Goal: Book appointment/travel/reservation

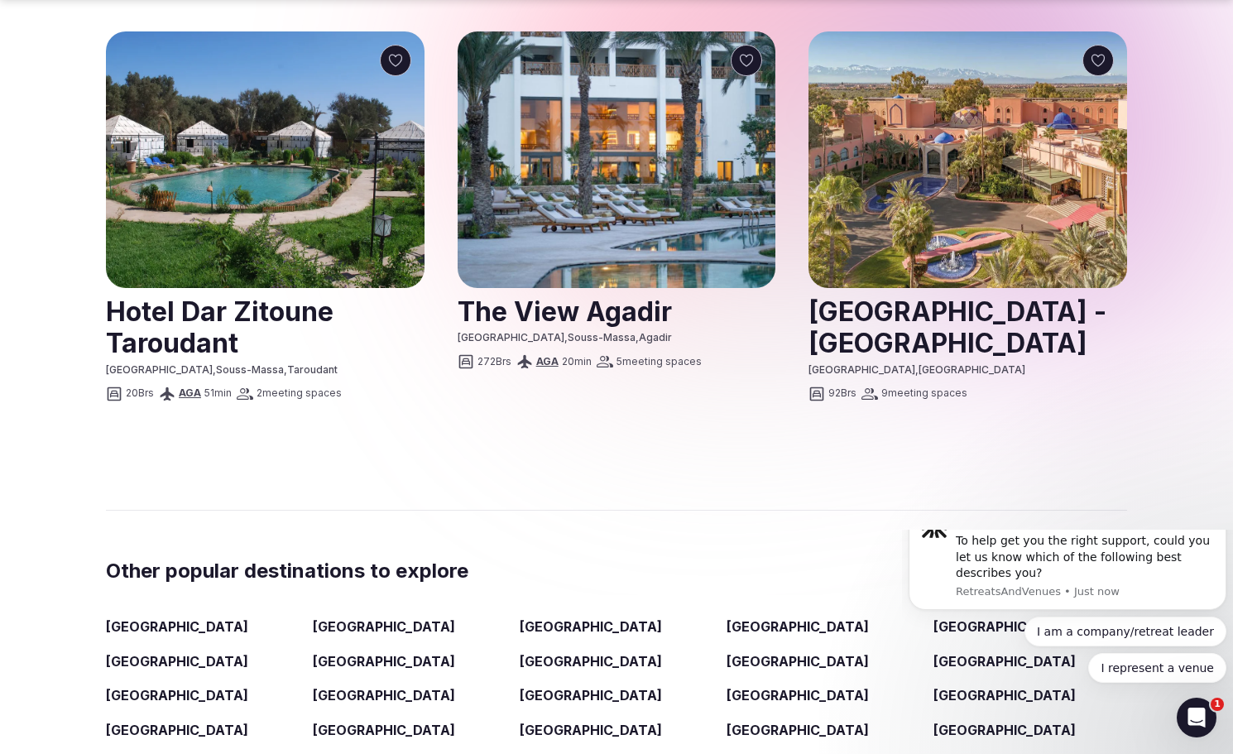
click at [943, 290] on link at bounding box center [967, 327] width 319 height 74
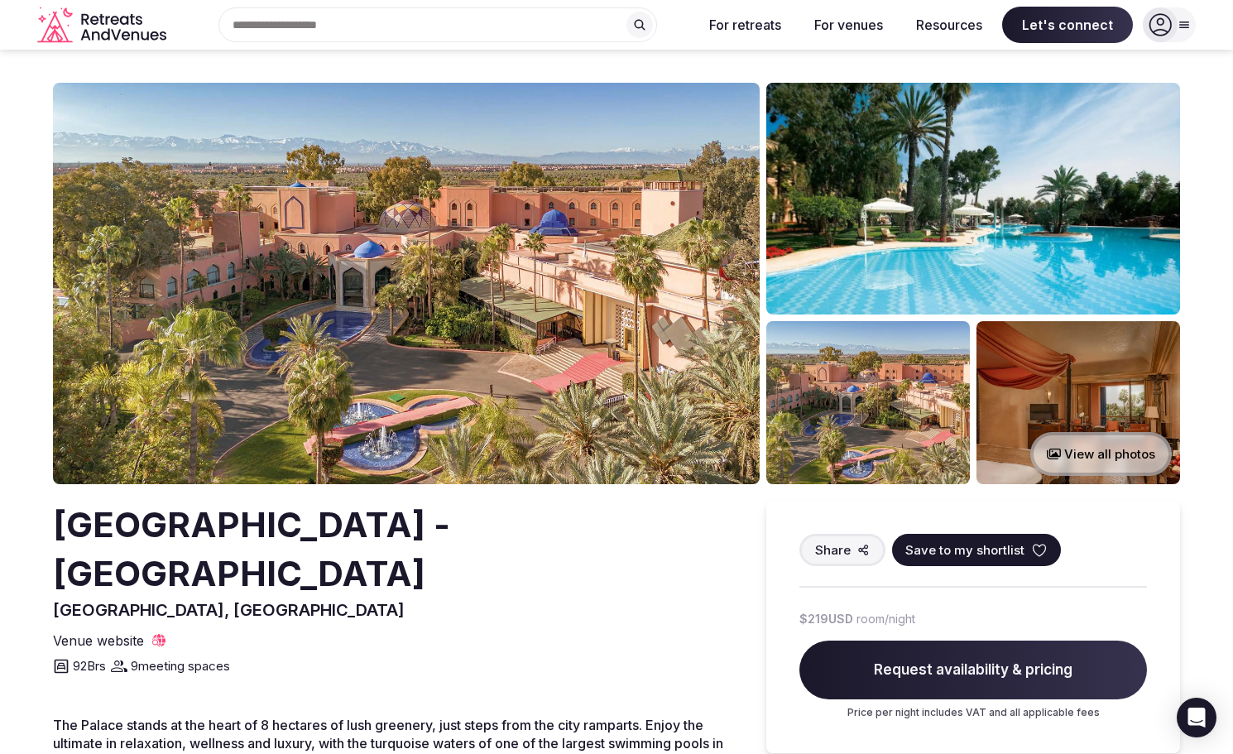
click at [1091, 447] on button "View all photos" at bounding box center [1100, 454] width 141 height 44
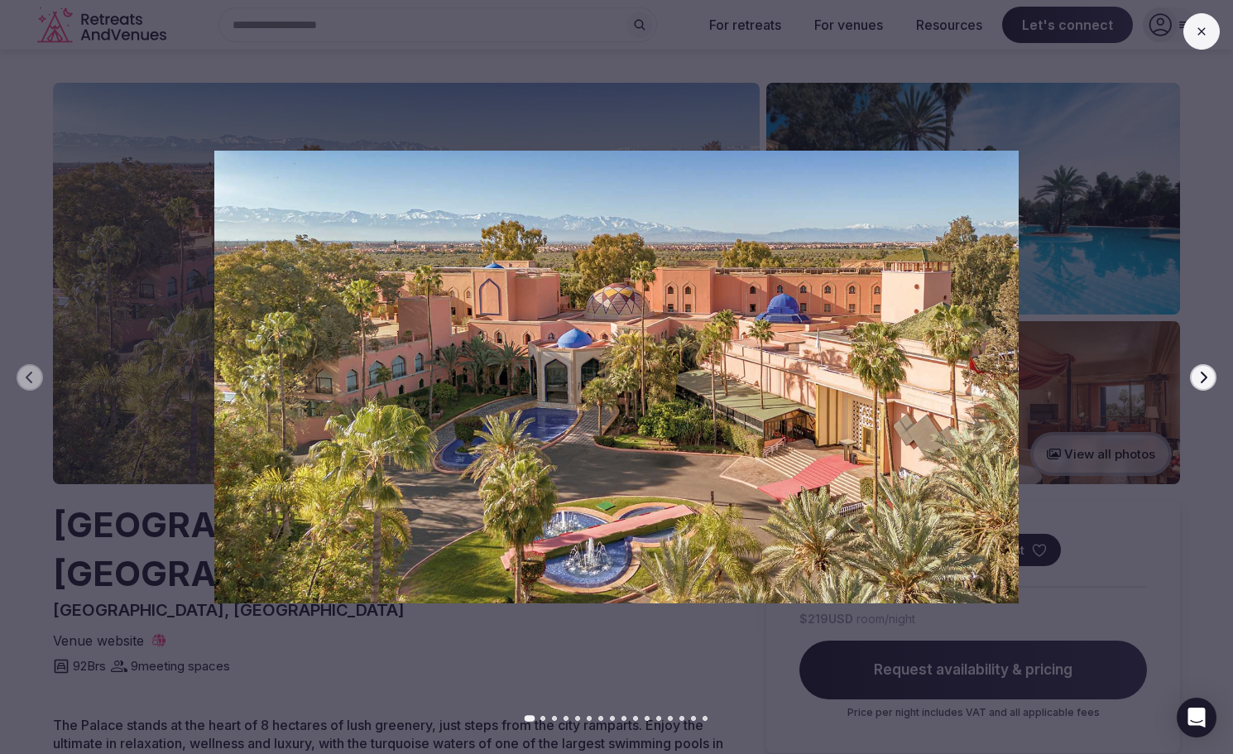
click at [1206, 376] on icon "button" at bounding box center [1204, 377] width 7 height 12
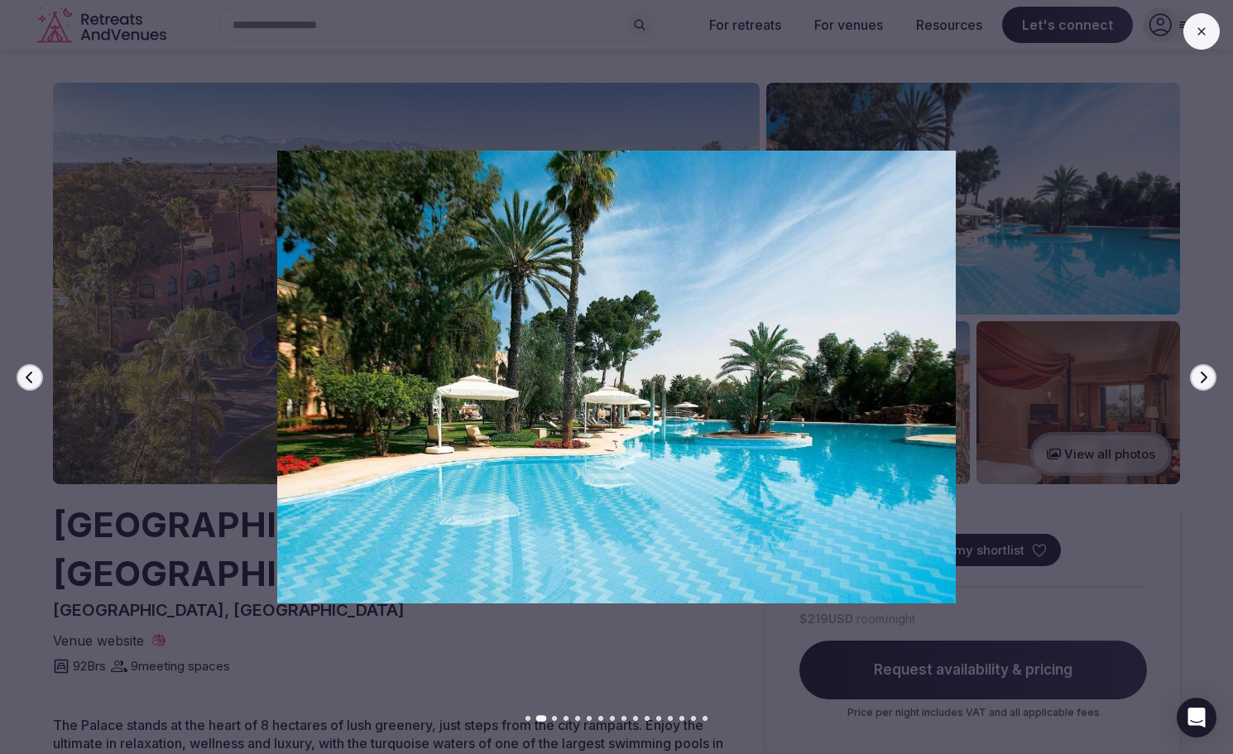
click at [1206, 376] on icon "button" at bounding box center [1204, 377] width 7 height 12
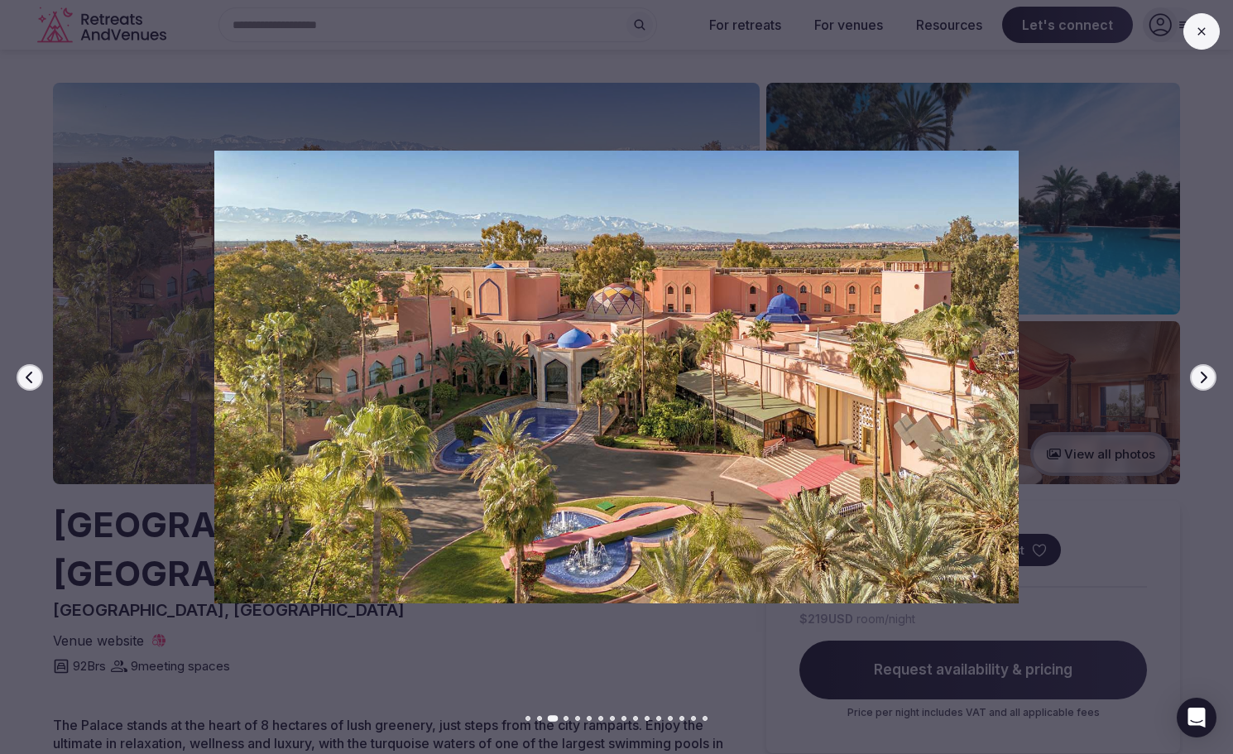
click at [1206, 376] on icon "button" at bounding box center [1204, 377] width 7 height 12
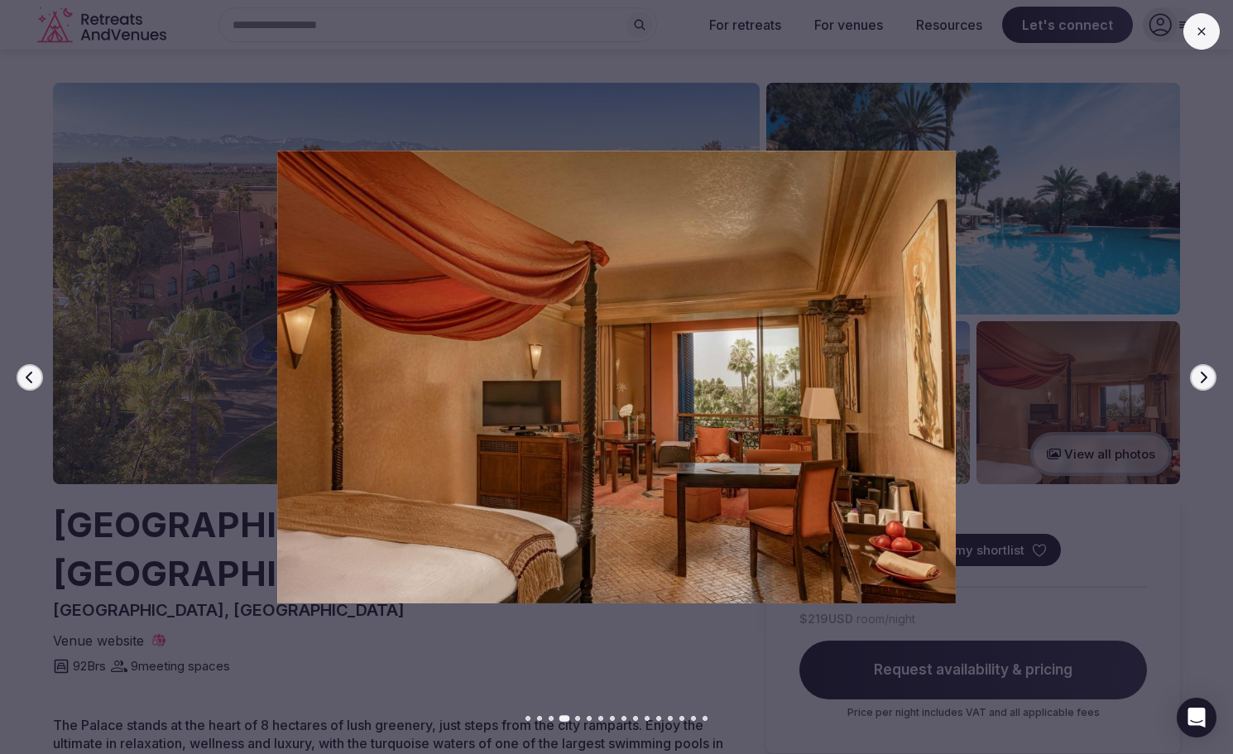
click at [1206, 376] on icon "button" at bounding box center [1204, 377] width 7 height 12
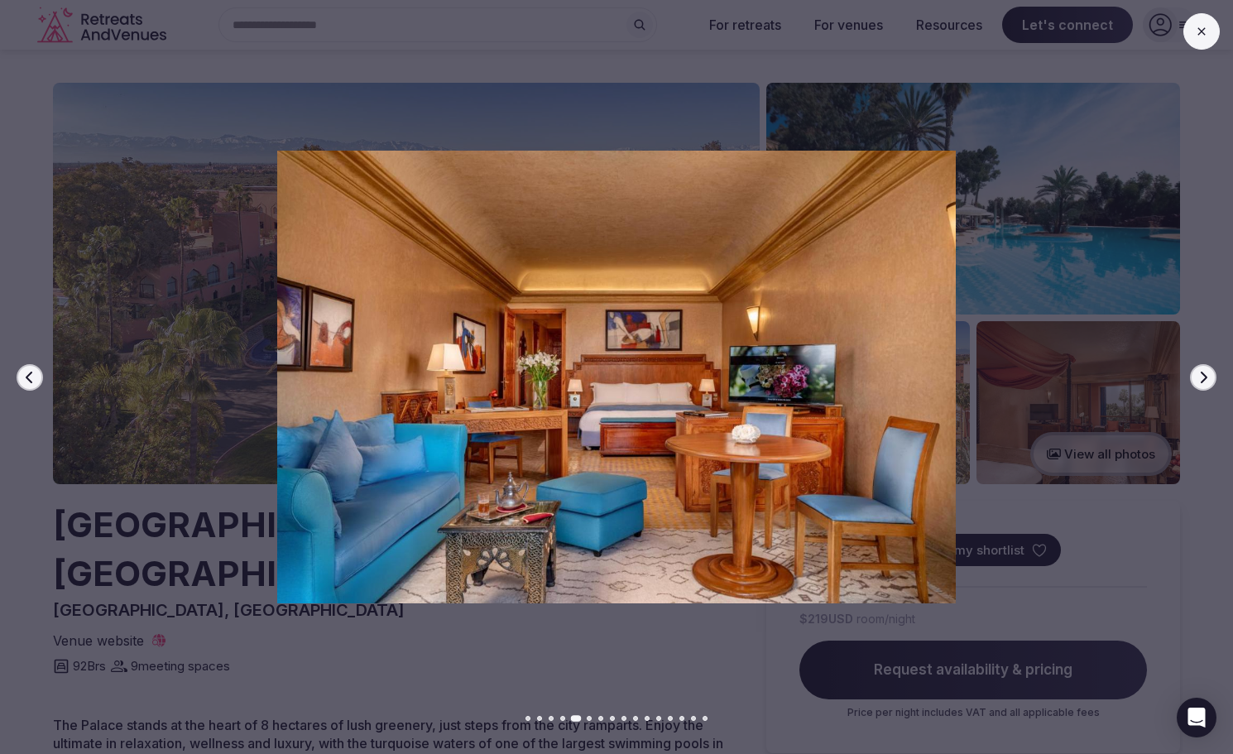
click at [1206, 376] on icon "button" at bounding box center [1204, 377] width 7 height 12
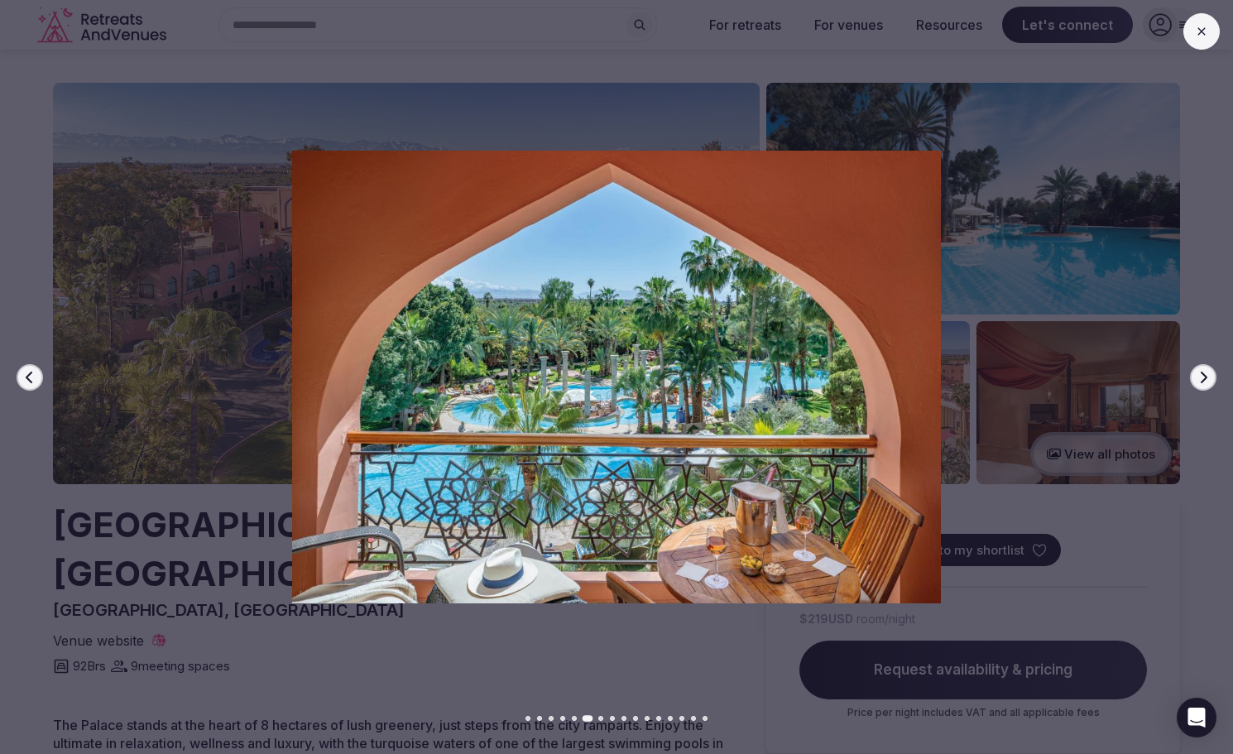
click at [1206, 376] on icon "button" at bounding box center [1204, 377] width 7 height 12
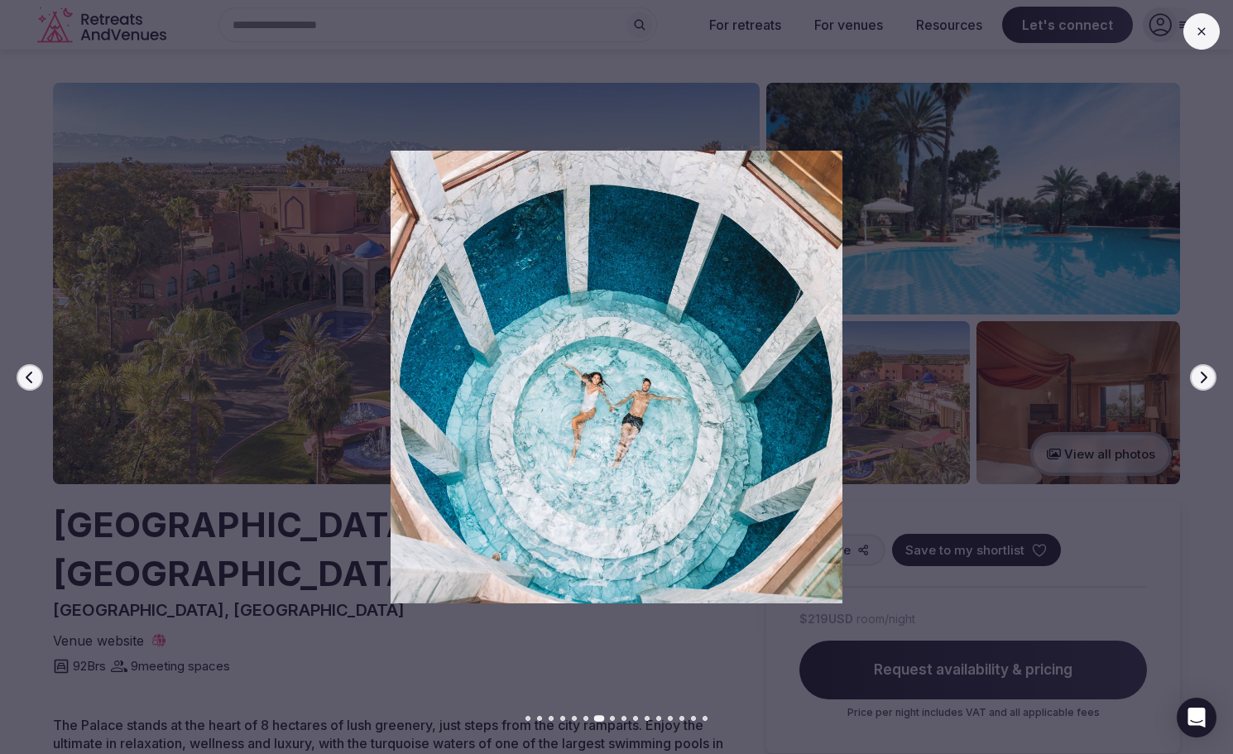
click at [1206, 376] on icon "button" at bounding box center [1204, 377] width 7 height 12
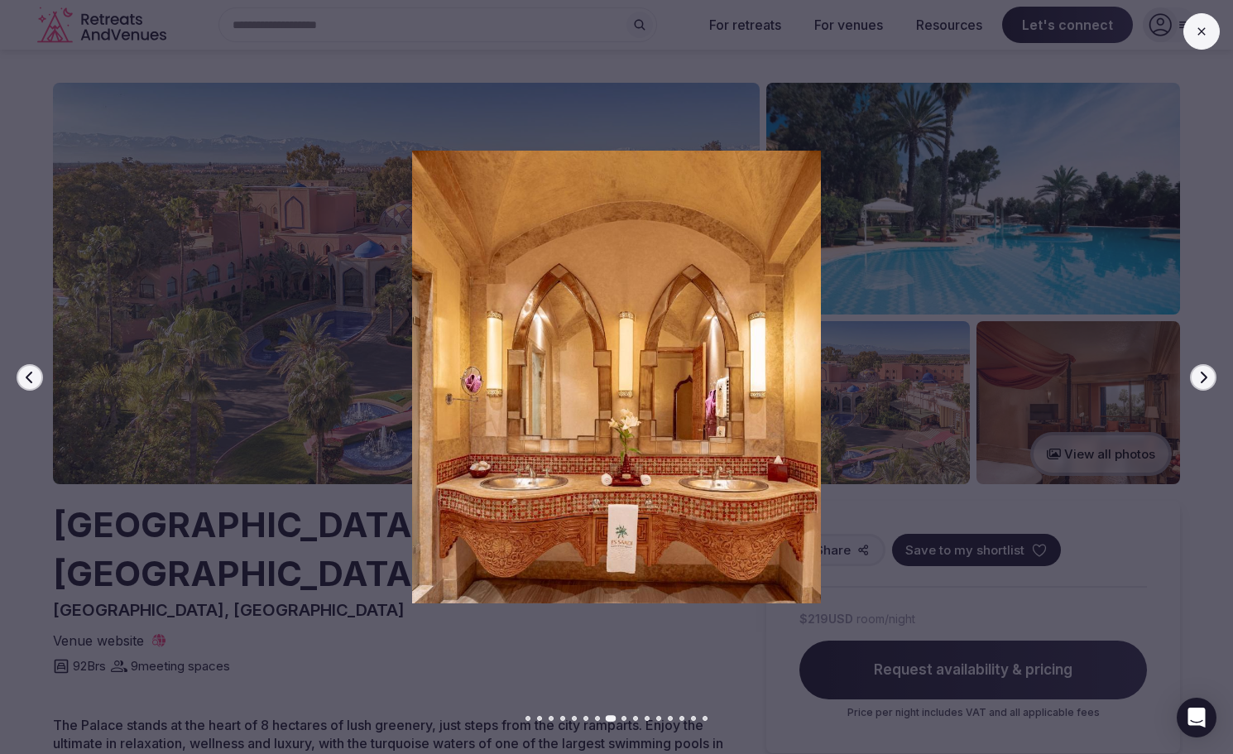
click at [1206, 376] on icon "button" at bounding box center [1204, 377] width 7 height 12
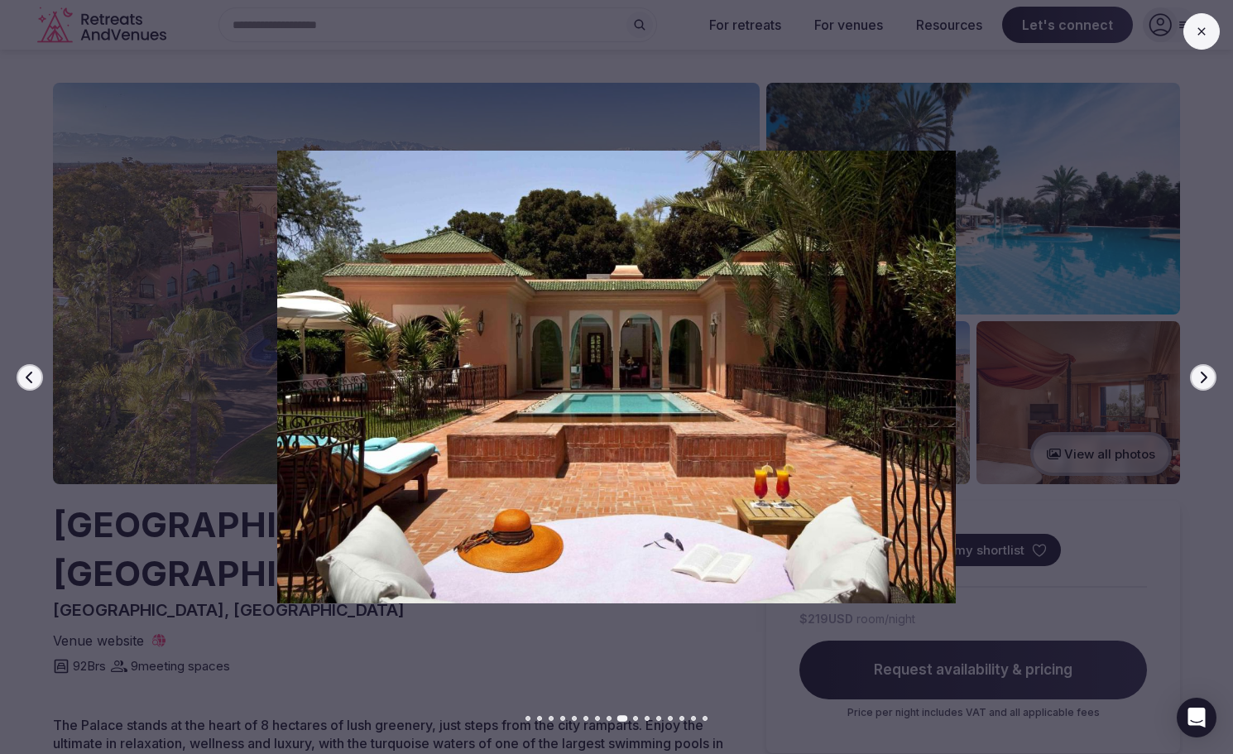
click at [1206, 376] on icon "button" at bounding box center [1204, 377] width 7 height 12
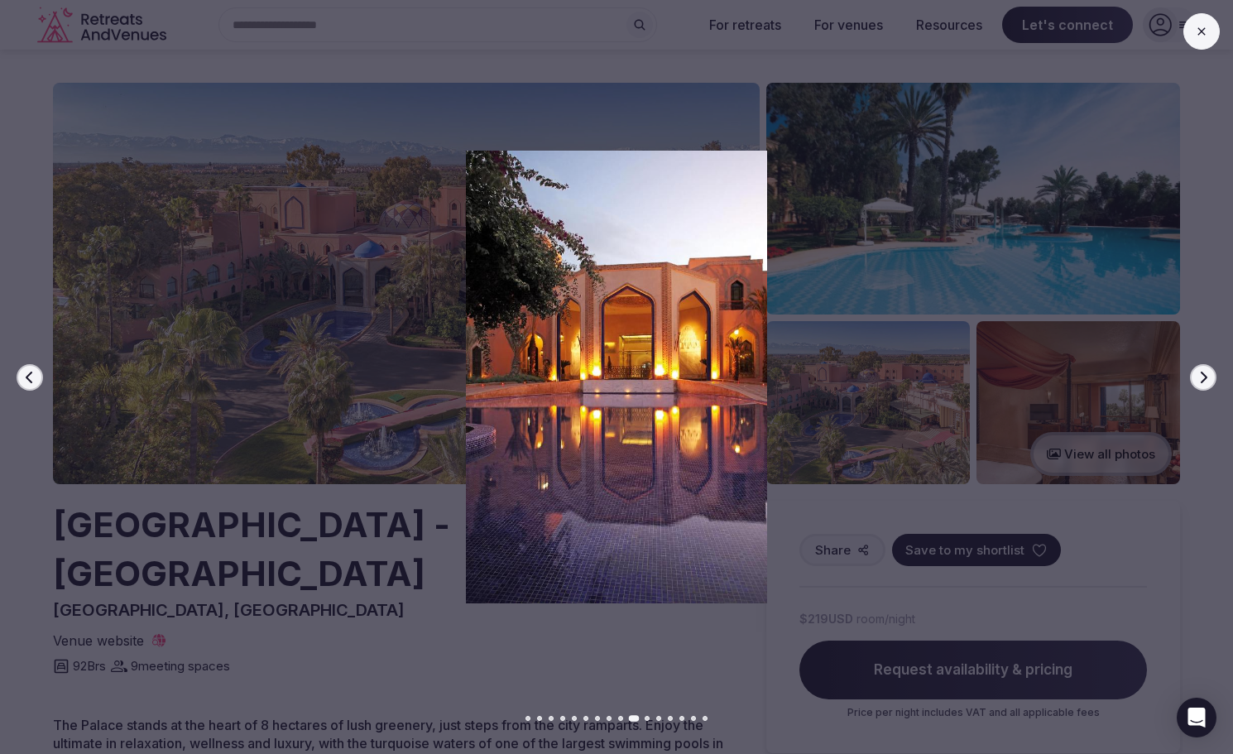
click at [1206, 376] on icon "button" at bounding box center [1204, 377] width 7 height 12
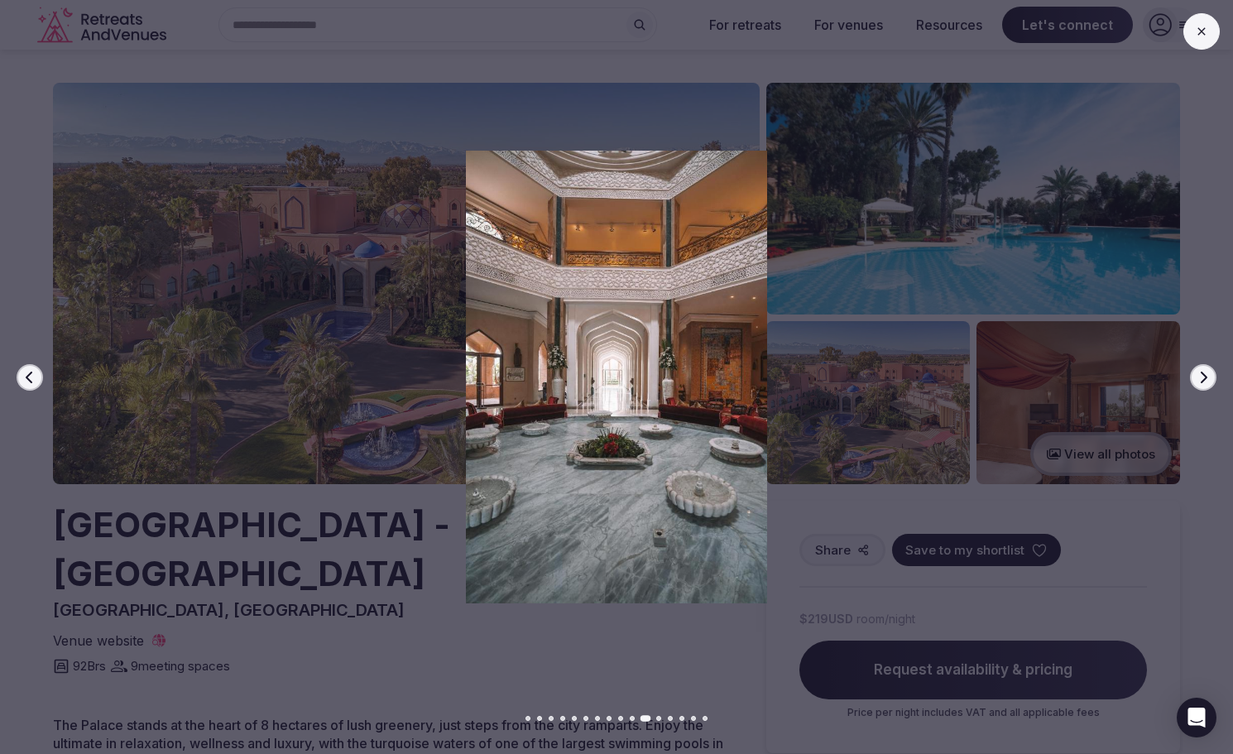
click at [1206, 376] on icon "button" at bounding box center [1204, 377] width 7 height 12
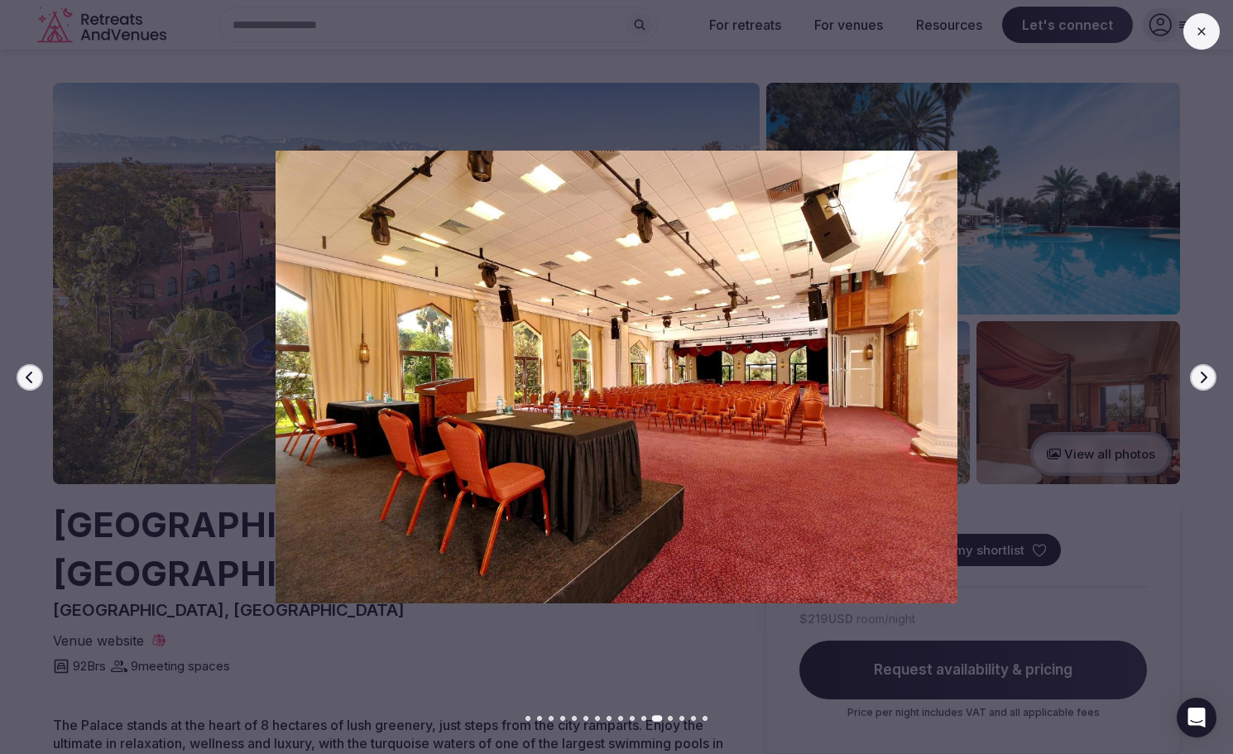
click at [38, 298] on div at bounding box center [610, 377] width 1246 height 453
click at [1203, 31] on icon at bounding box center [1201, 31] width 13 height 13
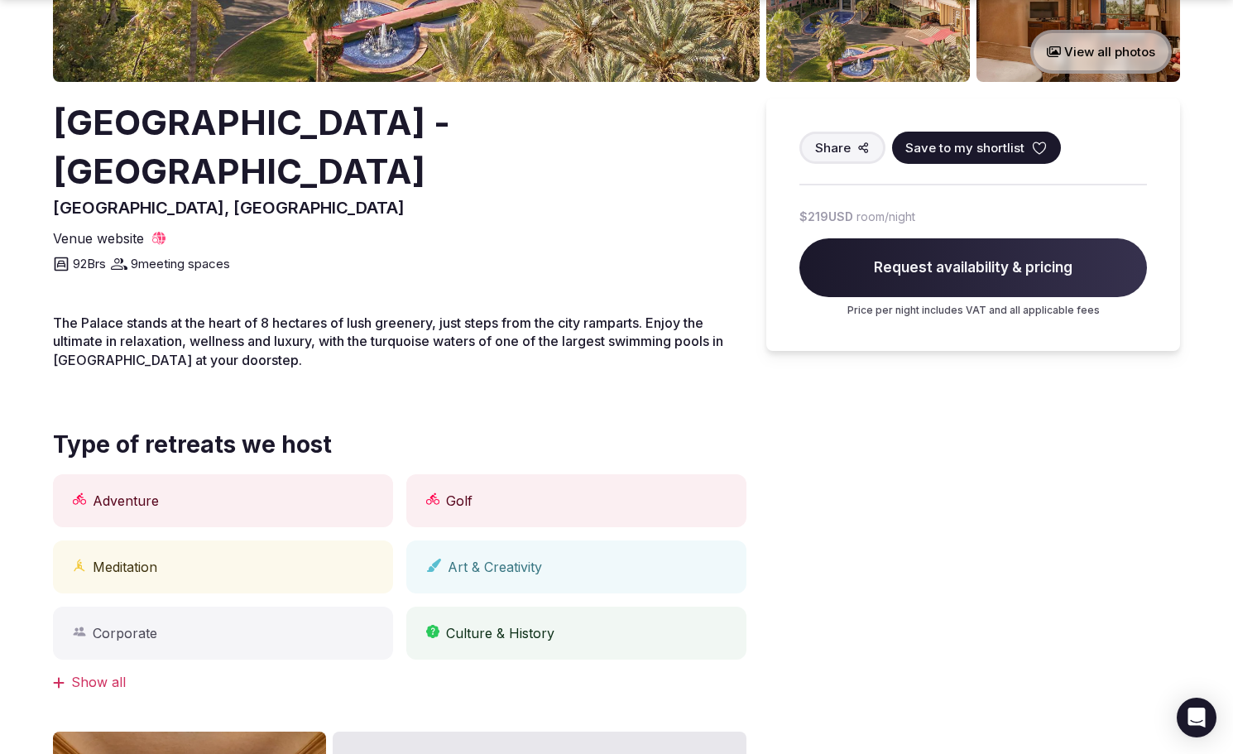
scroll to position [414, 0]
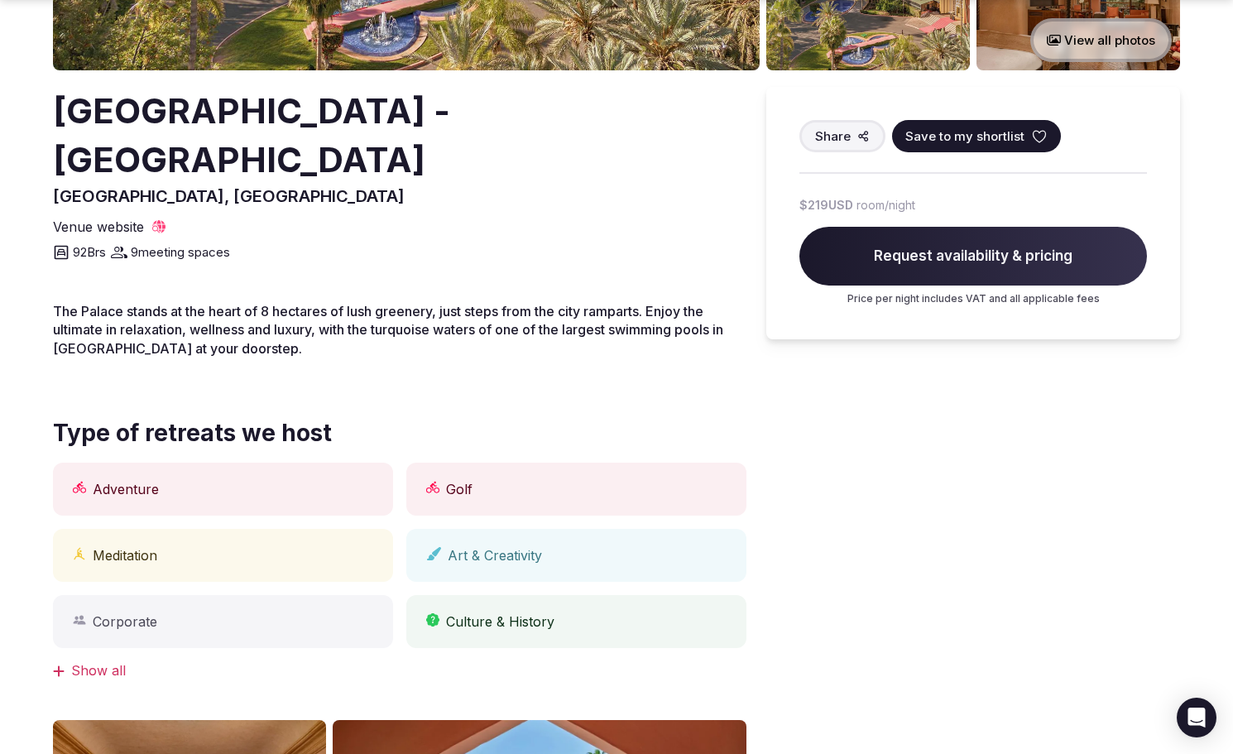
click at [70, 661] on div "Show all" at bounding box center [399, 670] width 693 height 18
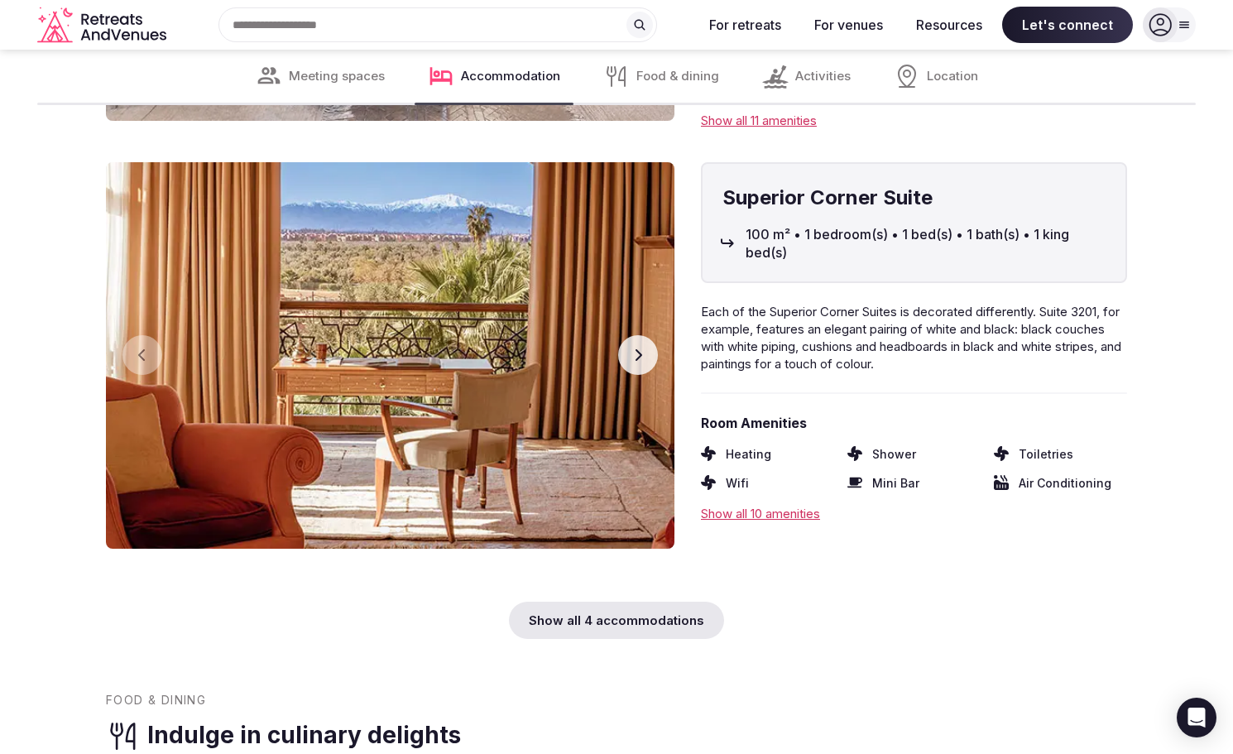
scroll to position [1942, 0]
